Goal: Task Accomplishment & Management: Manage account settings

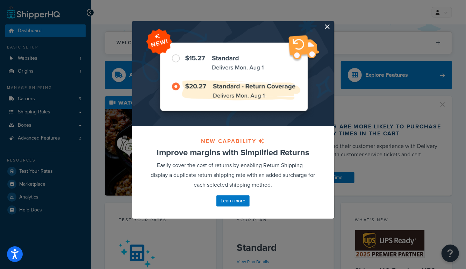
click at [332, 23] on button "button" at bounding box center [333, 22] width 2 height 2
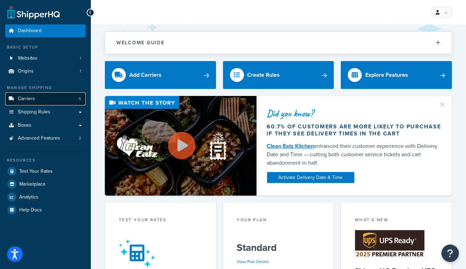
click at [27, 100] on span "Carriers" at bounding box center [26, 99] width 17 height 6
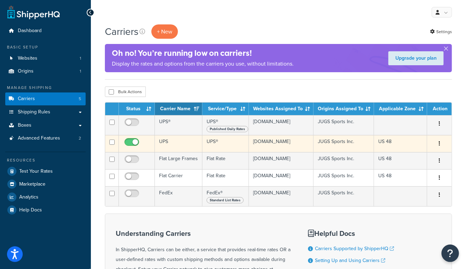
click at [171, 152] on td "UPS" at bounding box center [179, 143] width 48 height 17
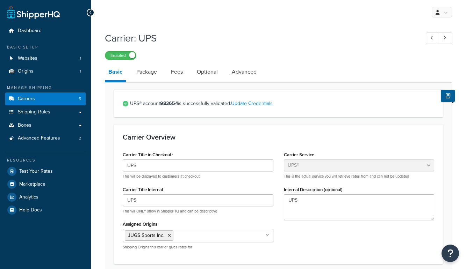
select select "ups"
click at [208, 78] on link "Optional" at bounding box center [207, 72] width 28 height 17
select select "business"
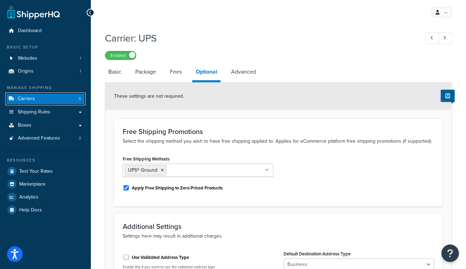
click at [34, 99] on span "Carriers" at bounding box center [26, 99] width 17 height 6
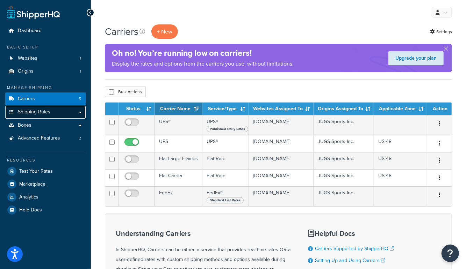
click at [33, 113] on span "Shipping Rules" at bounding box center [34, 112] width 33 height 6
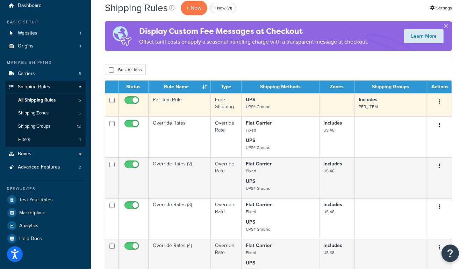
scroll to position [22, 0]
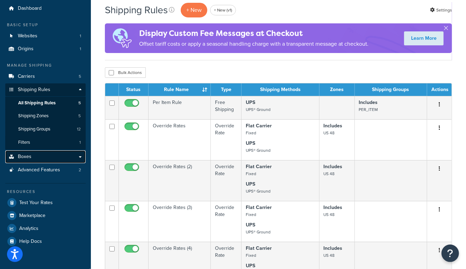
click at [27, 157] on span "Boxes" at bounding box center [25, 157] width 14 height 6
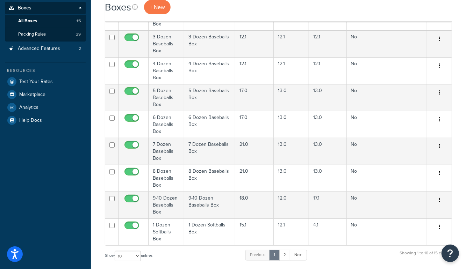
scroll to position [132, 0]
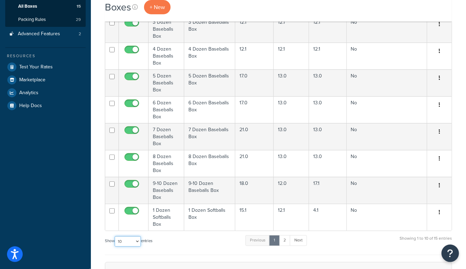
click at [126, 240] on select "10 15 25 50 100 1000" at bounding box center [128, 242] width 26 height 10
select select "1000"
click at [115, 237] on select "10 15 25 50 100 1000" at bounding box center [128, 242] width 26 height 10
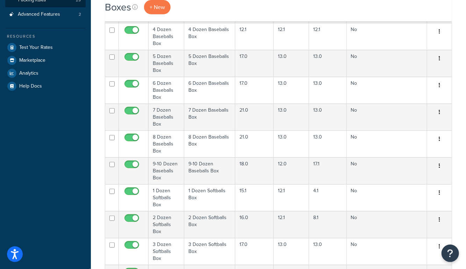
scroll to position [0, 0]
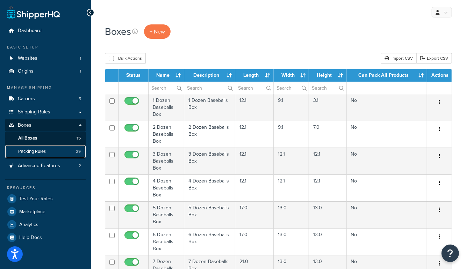
click at [27, 154] on span "Packing Rules" at bounding box center [32, 152] width 28 height 6
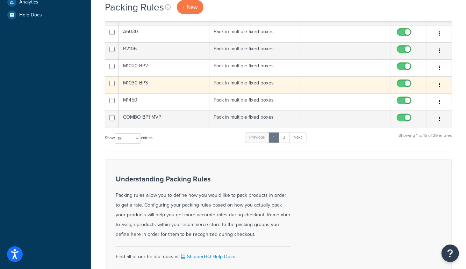
scroll to position [240, 0]
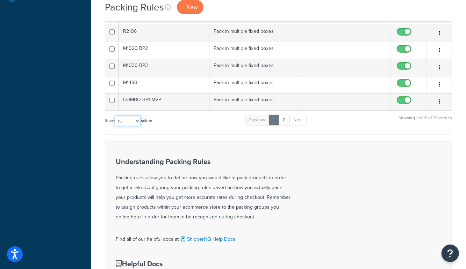
click at [118, 119] on select "10 15 25 50 100" at bounding box center [128, 121] width 26 height 10
select select "100"
click at [115, 127] on select "10 15 25 50 100" at bounding box center [128, 121] width 26 height 10
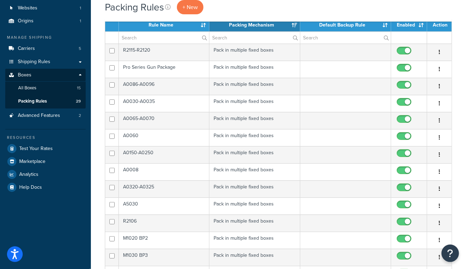
scroll to position [0, 0]
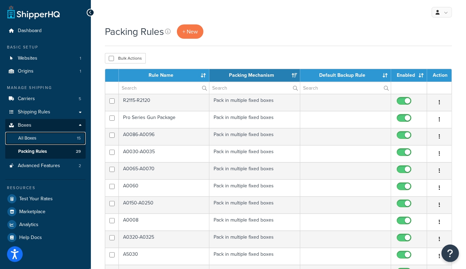
click at [46, 141] on link "All Boxes 15" at bounding box center [45, 138] width 80 height 13
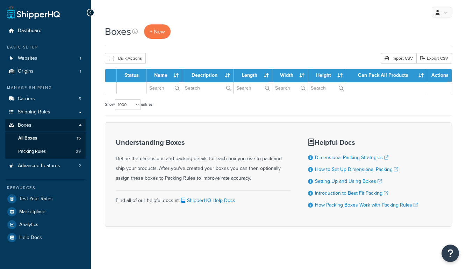
select select "1000"
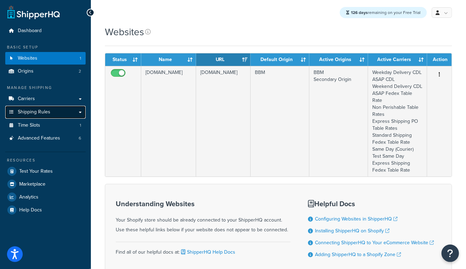
click at [37, 115] on span "Shipping Rules" at bounding box center [34, 112] width 33 height 6
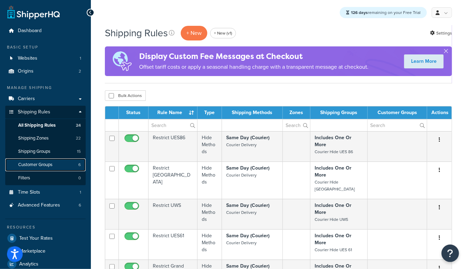
click at [38, 164] on span "Customer Groups" at bounding box center [35, 165] width 34 height 6
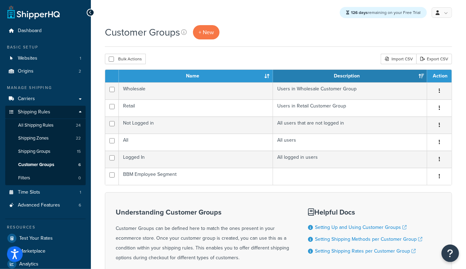
click at [263, 27] on div "Customer Groups + New" at bounding box center [278, 32] width 347 height 14
click at [39, 123] on span "All Shipping Rules" at bounding box center [35, 126] width 35 height 6
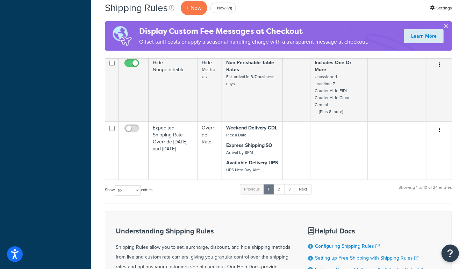
scroll to position [426, 0]
click at [126, 186] on select "10 15 25 50 100 1000" at bounding box center [128, 191] width 26 height 10
select select "1000"
click at [115, 186] on select "10 15 25 50 100 1000" at bounding box center [128, 191] width 26 height 10
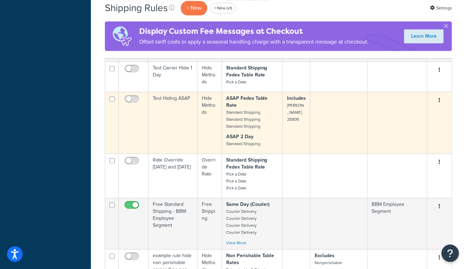
scroll to position [877, 0]
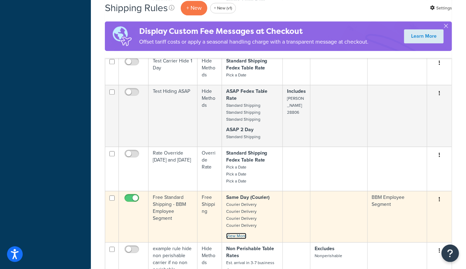
click at [234, 233] on link "View More" at bounding box center [236, 236] width 20 height 6
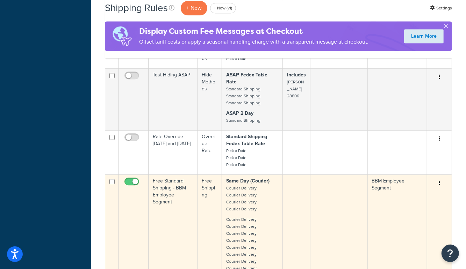
scroll to position [878, 0]
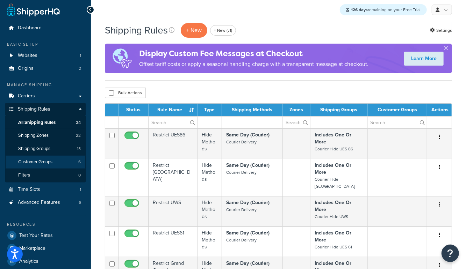
scroll to position [0, 0]
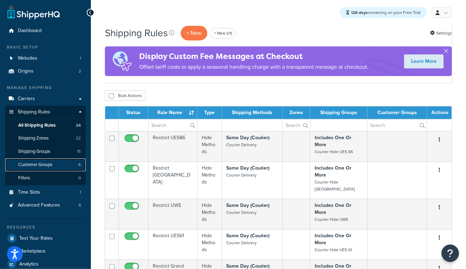
click at [44, 167] on span "Customer Groups" at bounding box center [35, 165] width 34 height 6
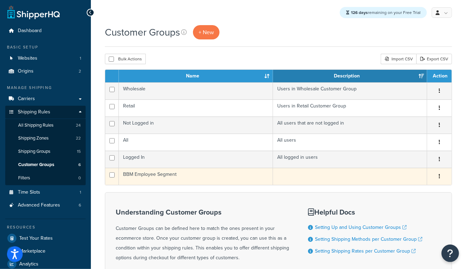
click at [189, 176] on td "BBM Employee Segment" at bounding box center [196, 176] width 154 height 17
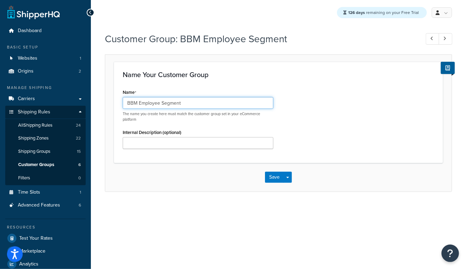
drag, startPoint x: 199, startPoint y: 103, endPoint x: 108, endPoint y: 103, distance: 90.9
click at [108, 103] on form "Name Your Customer Group Name BBM Employee Segment The name you create here mus…" at bounding box center [278, 127] width 346 height 130
